Goal: Book appointment/travel/reservation

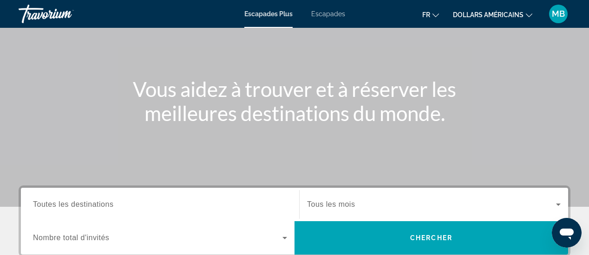
scroll to position [93, 0]
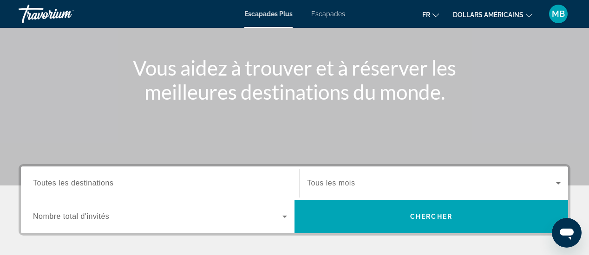
click at [31, 183] on div "Destination Toutes les destinations" at bounding box center [160, 183] width 269 height 26
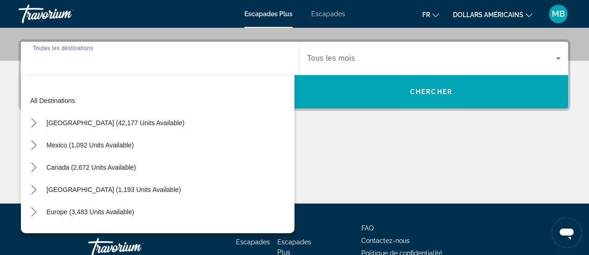
scroll to position [227, 0]
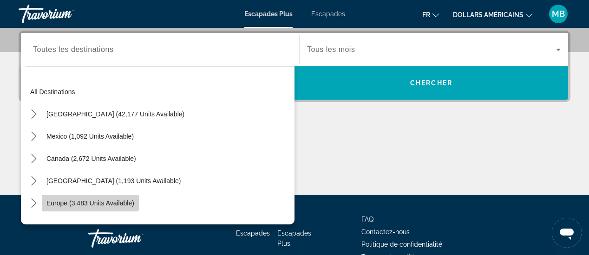
click at [66, 200] on span "Europe (3,483 units available)" at bounding box center [90, 203] width 88 height 7
type input "**********"
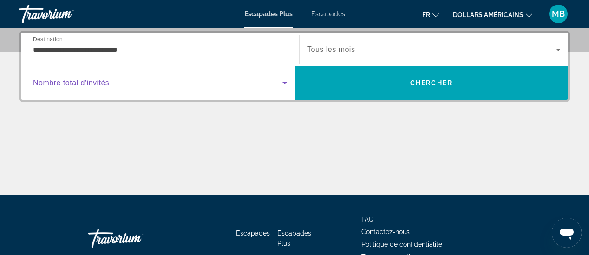
click at [283, 80] on icon "Widget de recherche" at bounding box center [284, 83] width 11 height 11
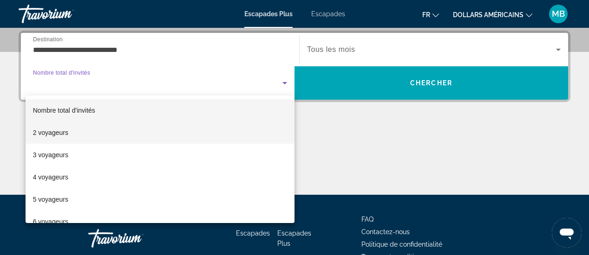
click at [58, 131] on font "2 voyageurs" at bounding box center [50, 132] width 35 height 7
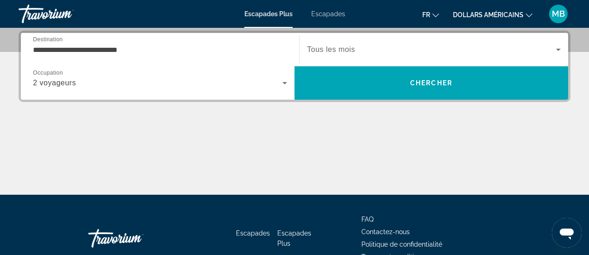
click at [529, 13] on icon "Changer de devise" at bounding box center [529, 15] width 7 height 7
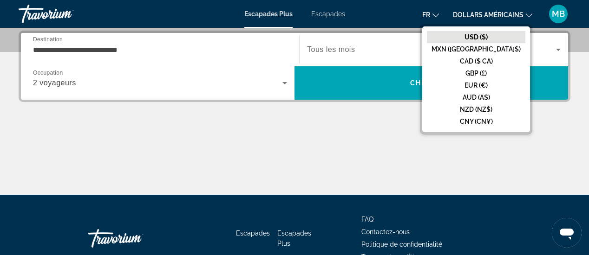
click at [529, 14] on icon "Changer de devise" at bounding box center [529, 15] width 7 height 7
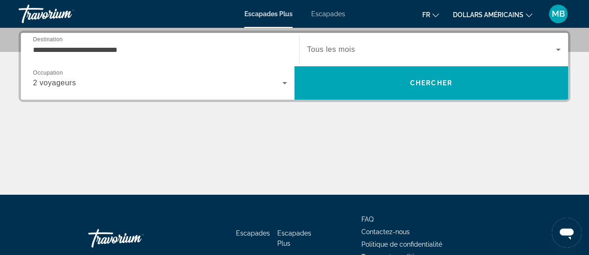
click at [435, 13] on icon "Changer de langue" at bounding box center [435, 15] width 7 height 7
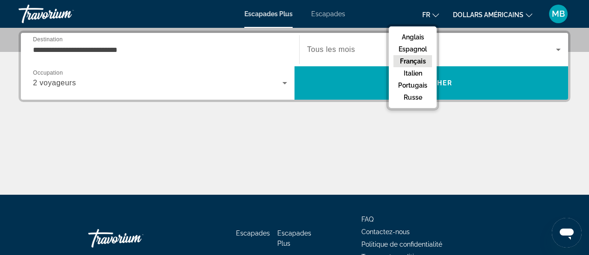
click at [411, 61] on font "Français" at bounding box center [413, 61] width 26 height 7
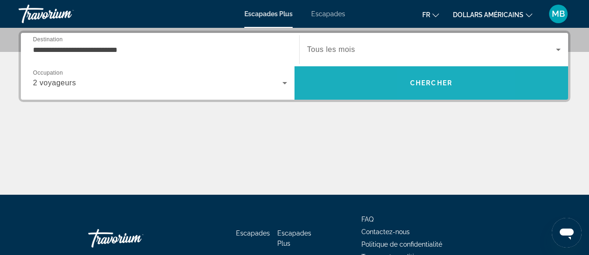
drag, startPoint x: 424, startPoint y: 85, endPoint x: 399, endPoint y: 104, distance: 31.9
click at [421, 65] on div "**********" at bounding box center [294, 66] width 547 height 67
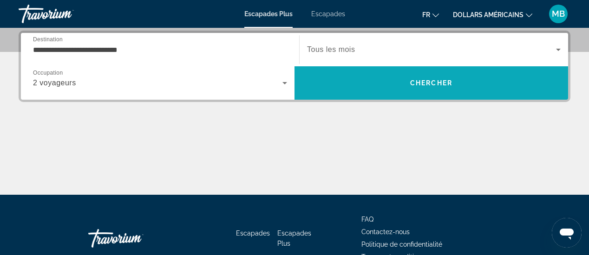
click at [429, 80] on font "Chercher" at bounding box center [431, 82] width 42 height 7
